Goal: Information Seeking & Learning: Find specific fact

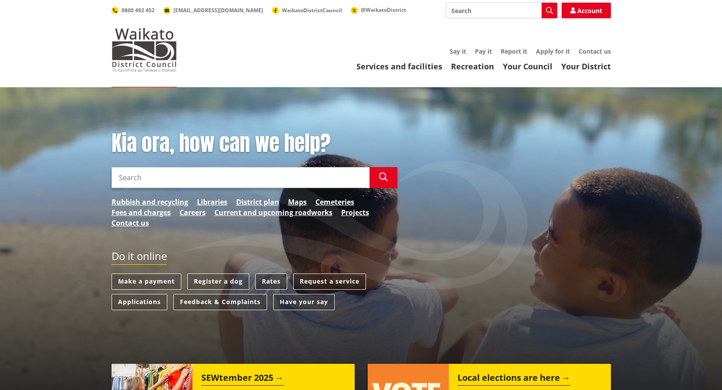
click at [266, 280] on link "Rates" at bounding box center [271, 281] width 32 height 16
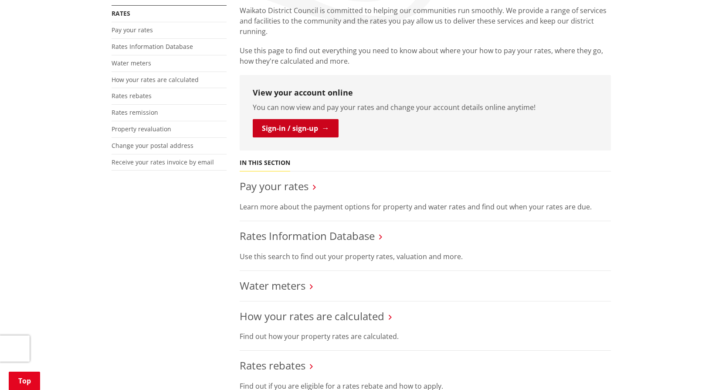
scroll to position [218, 0]
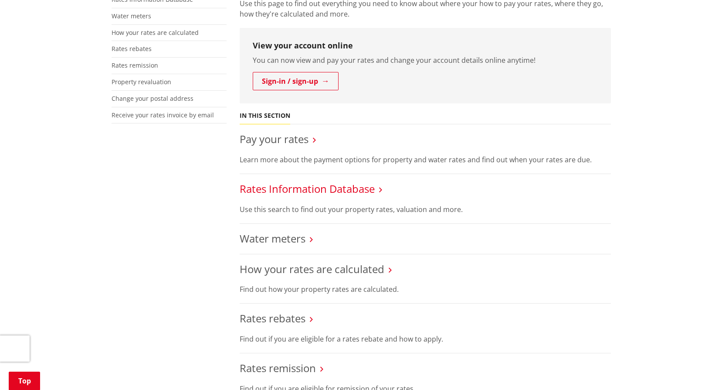
click at [293, 190] on link "Rates Information Database" at bounding box center [307, 188] width 135 height 14
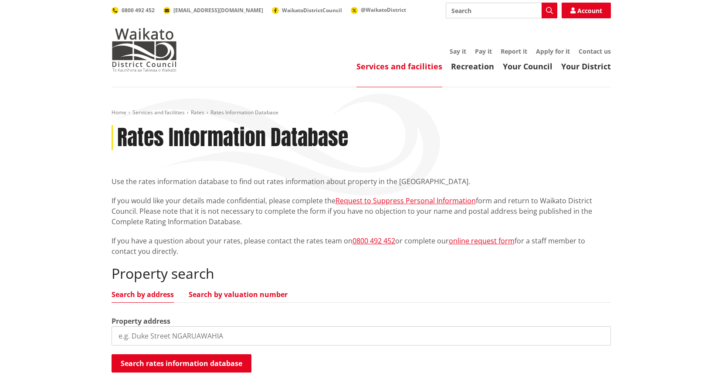
drag, startPoint x: 227, startPoint y: 290, endPoint x: 220, endPoint y: 298, distance: 10.5
click at [227, 291] on link "Search by valuation number" at bounding box center [238, 294] width 99 height 7
click at [169, 336] on input "search" at bounding box center [361, 335] width 499 height 19
type input "06331/309.01"
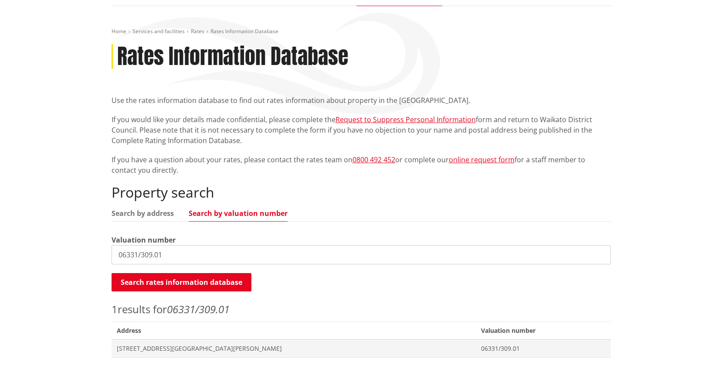
scroll to position [87, 0]
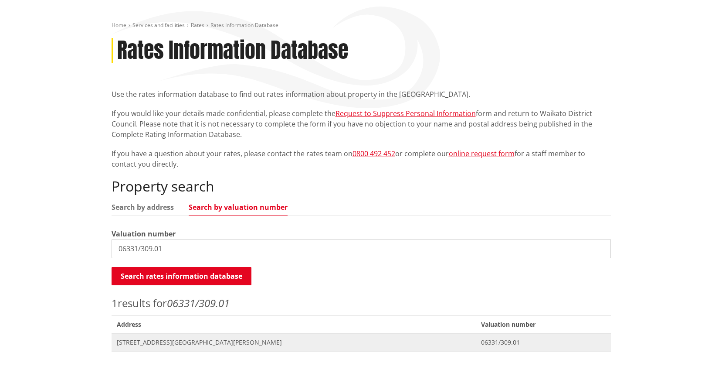
click at [161, 341] on span "264 Ginn Road ROTOWARO" at bounding box center [294, 342] width 354 height 9
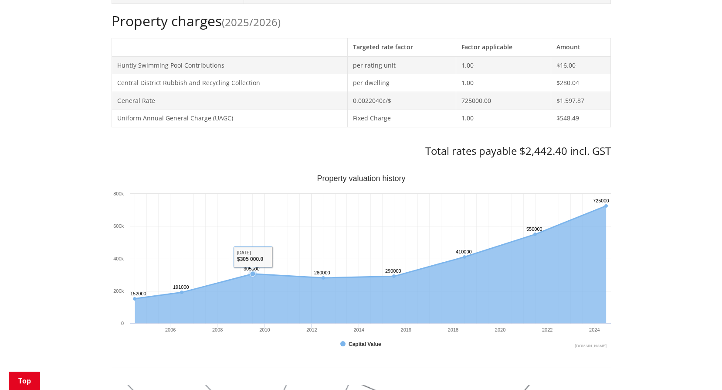
scroll to position [349, 0]
